Goal: Transaction & Acquisition: Download file/media

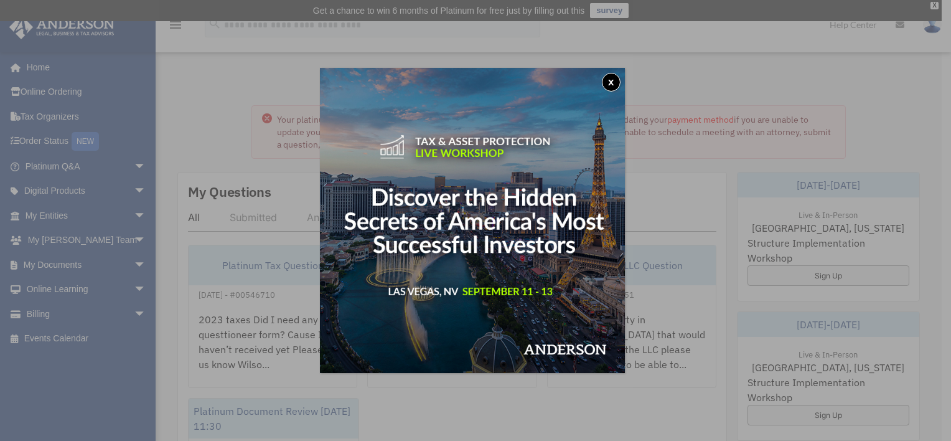
click at [610, 80] on button "x" at bounding box center [611, 82] width 19 height 19
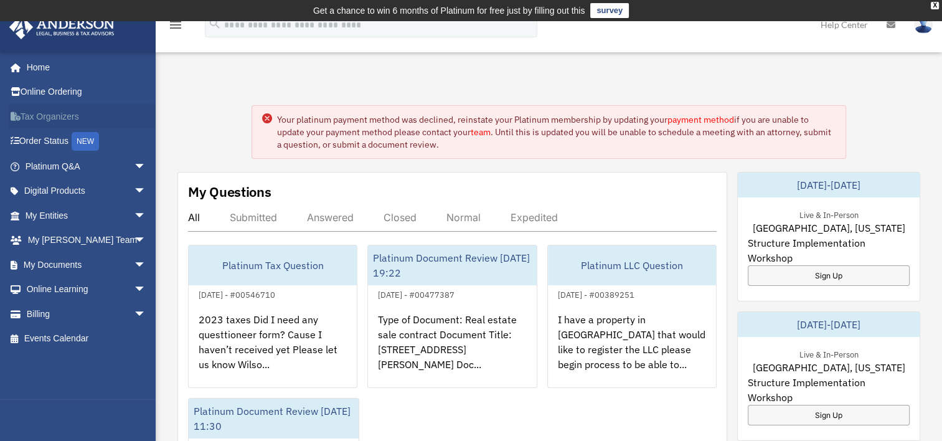
click at [58, 114] on link "Tax Organizers" at bounding box center [87, 116] width 156 height 25
click at [72, 236] on link "My Anderson Team arrow_drop_down" at bounding box center [87, 240] width 156 height 25
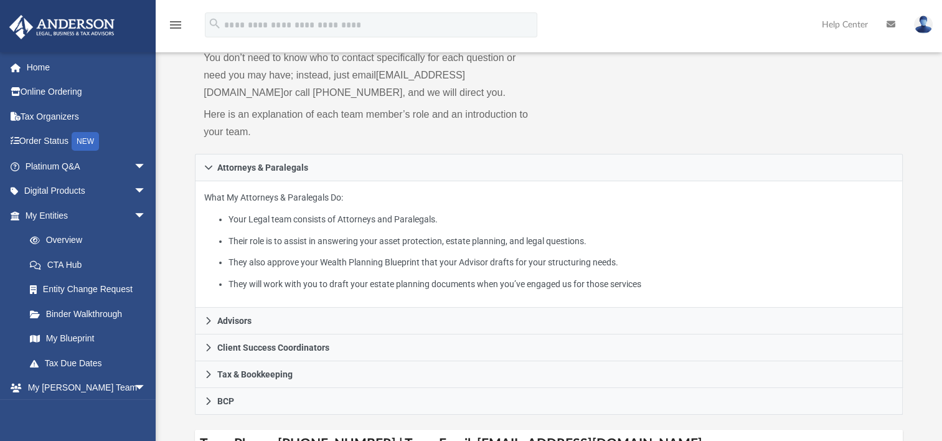
scroll to position [141, 0]
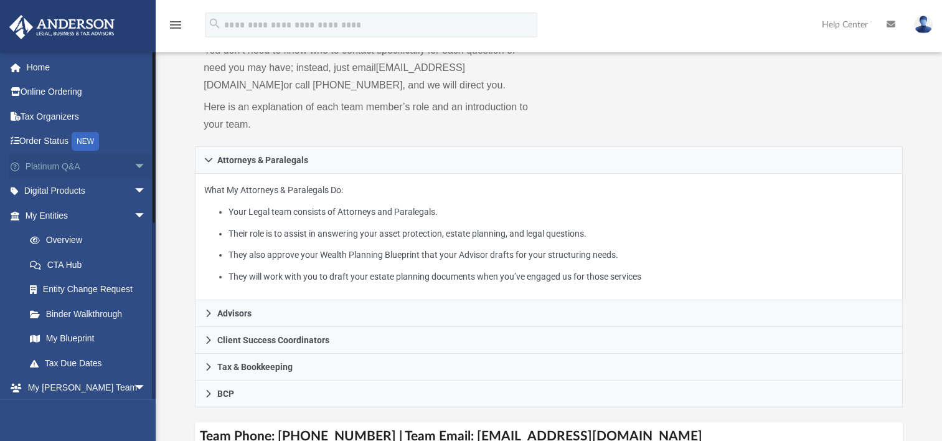
click at [83, 168] on link "Platinum Q&A arrow_drop_down" at bounding box center [87, 166] width 156 height 25
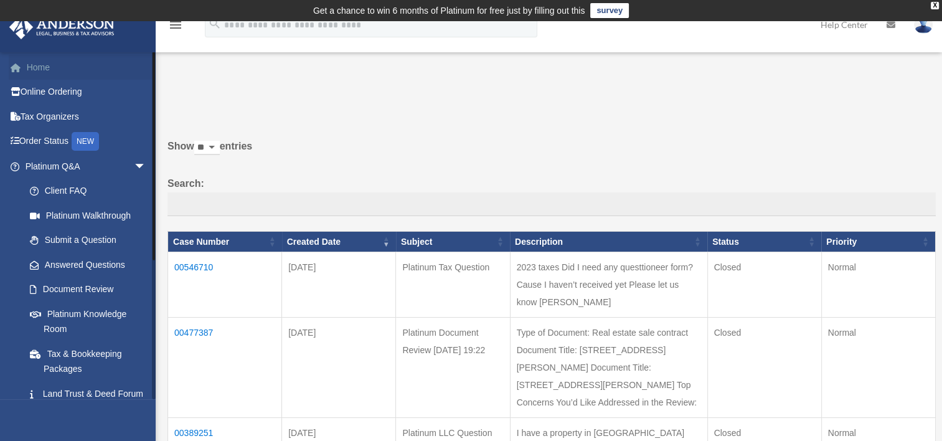
click at [47, 59] on link "Home" at bounding box center [87, 67] width 156 height 25
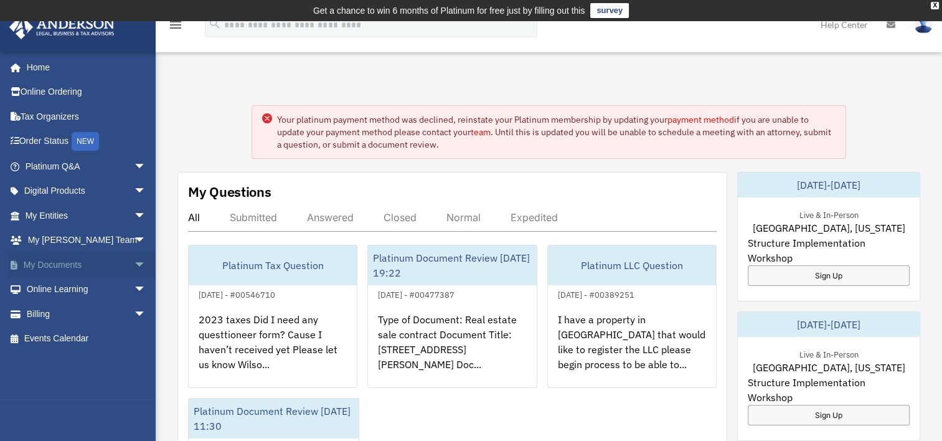
click at [74, 269] on link "My Documents arrow_drop_down" at bounding box center [87, 264] width 156 height 25
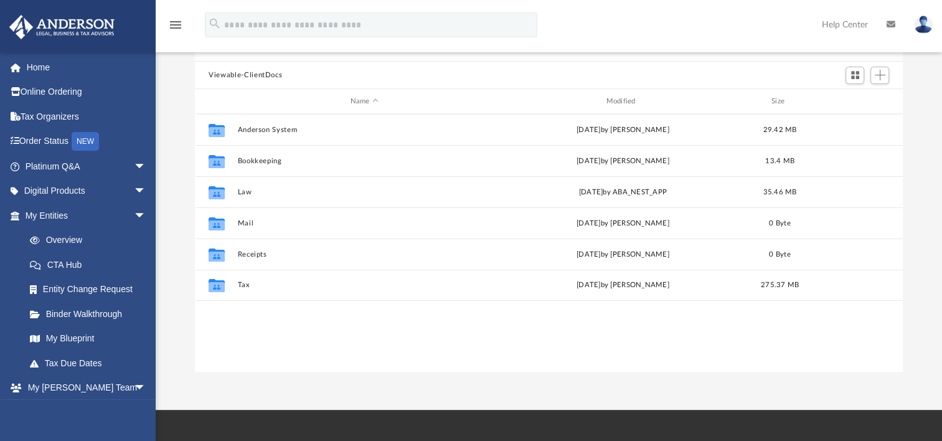
scroll to position [124, 0]
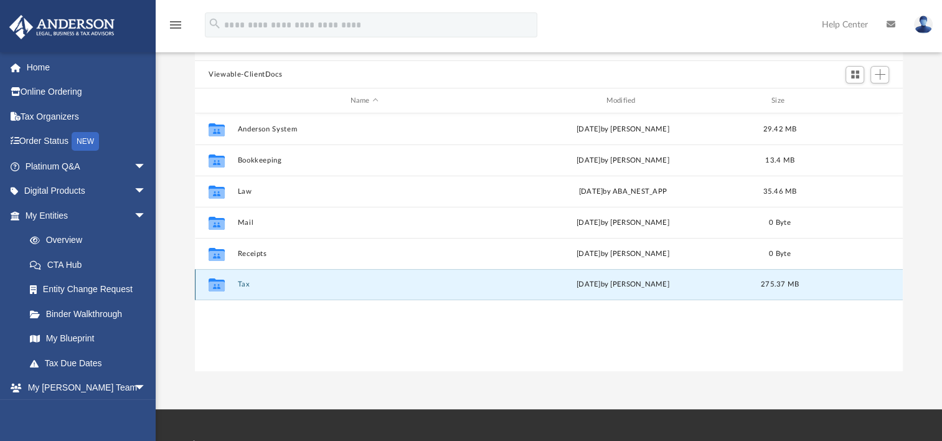
click at [249, 287] on button "Tax" at bounding box center [364, 284] width 253 height 8
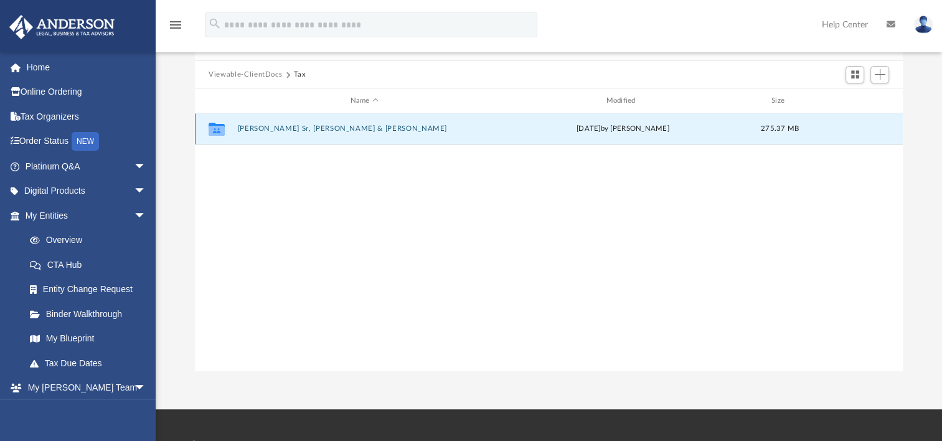
click at [318, 127] on button "Betances Sr, Wilson & Jeannette" at bounding box center [364, 128] width 253 height 8
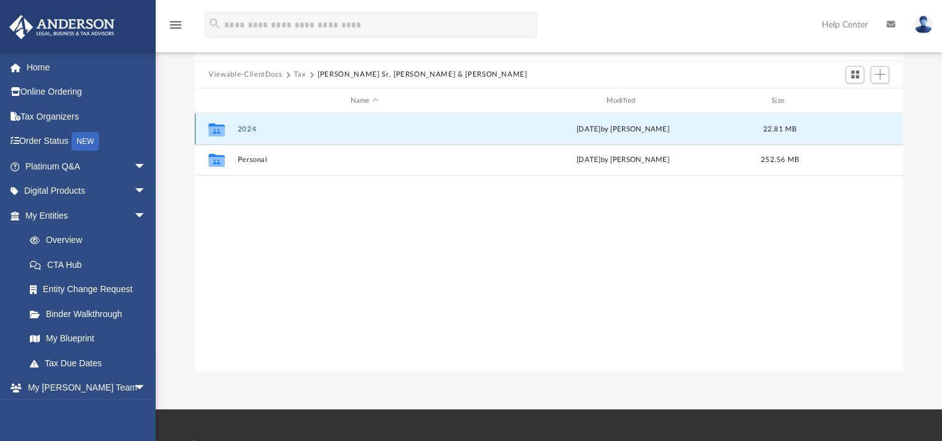
click at [318, 127] on button "2024" at bounding box center [364, 129] width 253 height 8
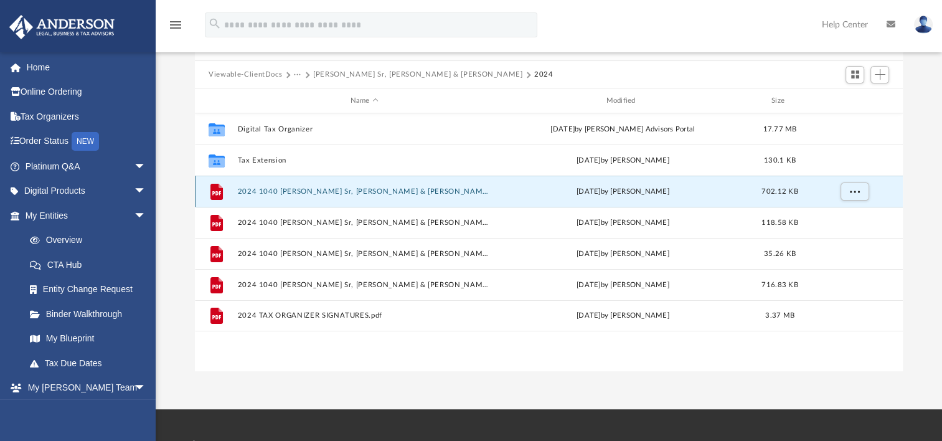
click at [324, 192] on button "2024 1040 Betances Sr, Wilson & Jeannette - Completed Copy.pdf" at bounding box center [364, 191] width 253 height 8
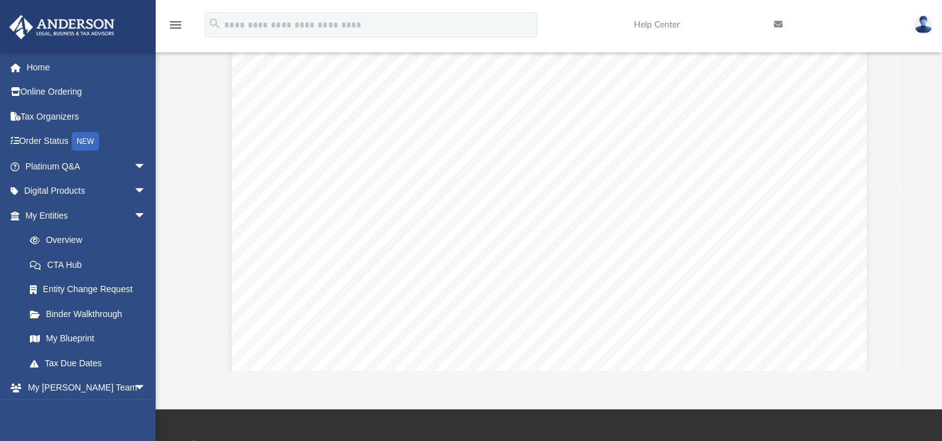
scroll to position [4515, 0]
